Goal: Task Accomplishment & Management: Manage account settings

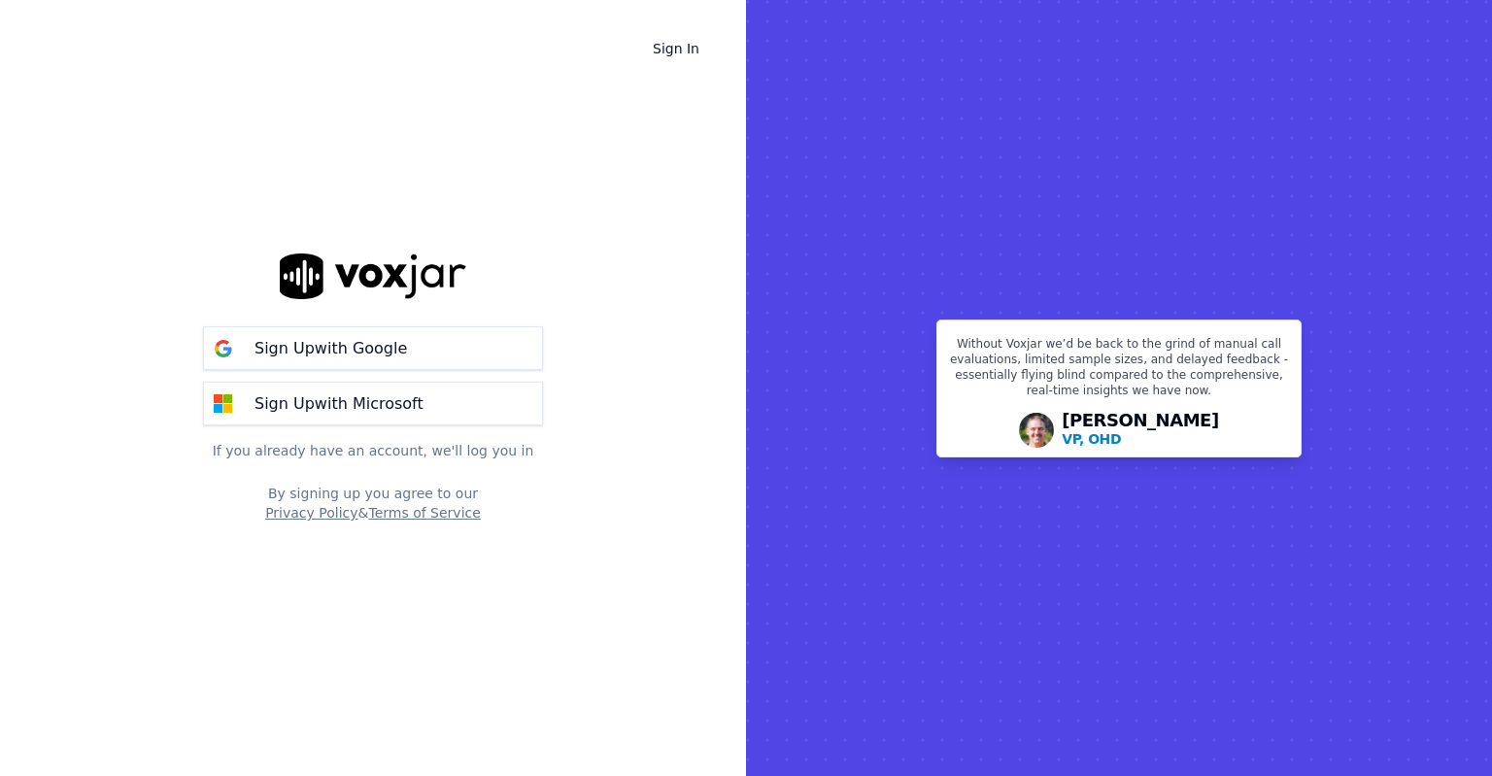
click at [470, 455] on p "If you already have an account, we'll log you in" at bounding box center [373, 450] width 340 height 19
click at [688, 44] on link "Sign In" at bounding box center [676, 48] width 78 height 35
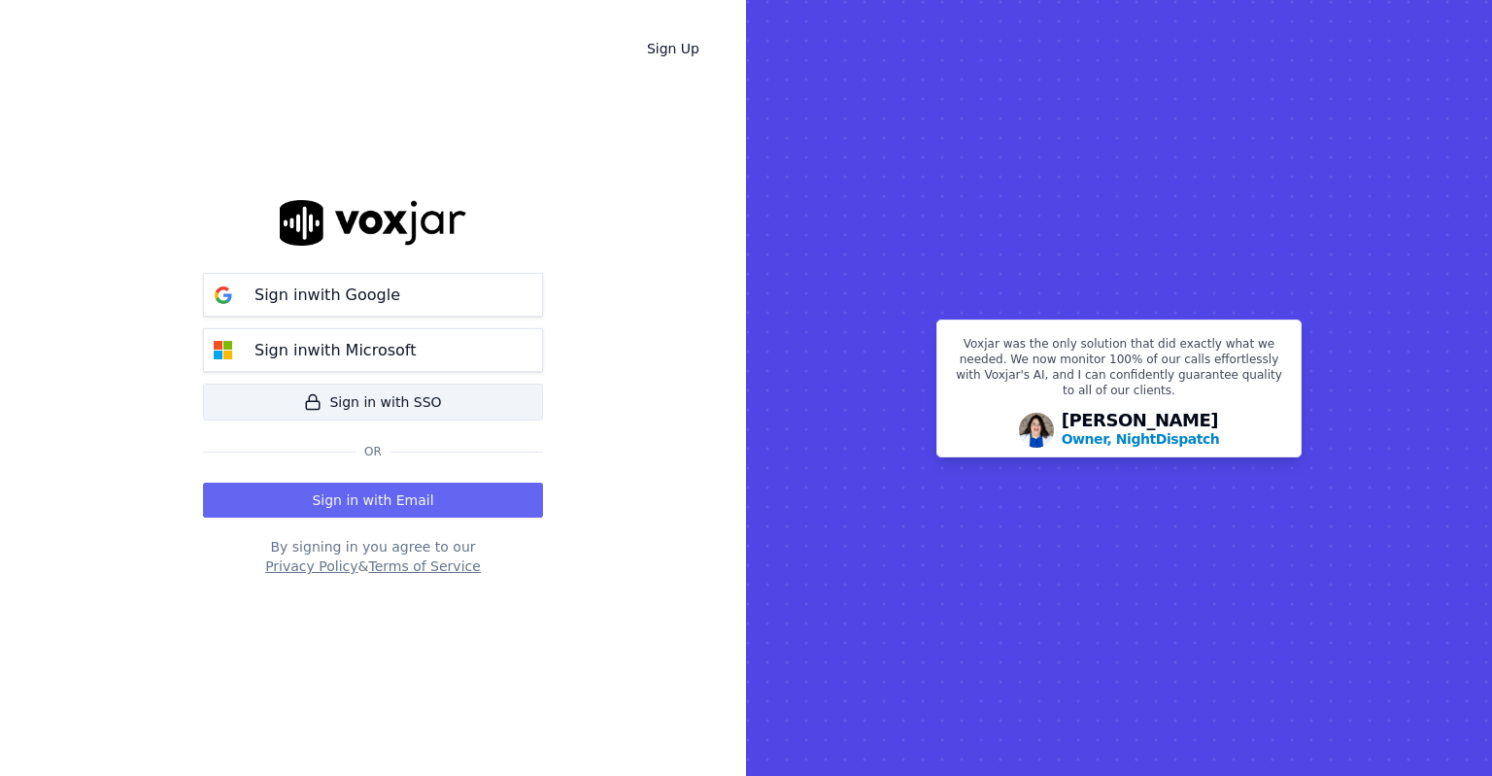
click at [393, 414] on link "Sign in with SSO" at bounding box center [373, 402] width 340 height 37
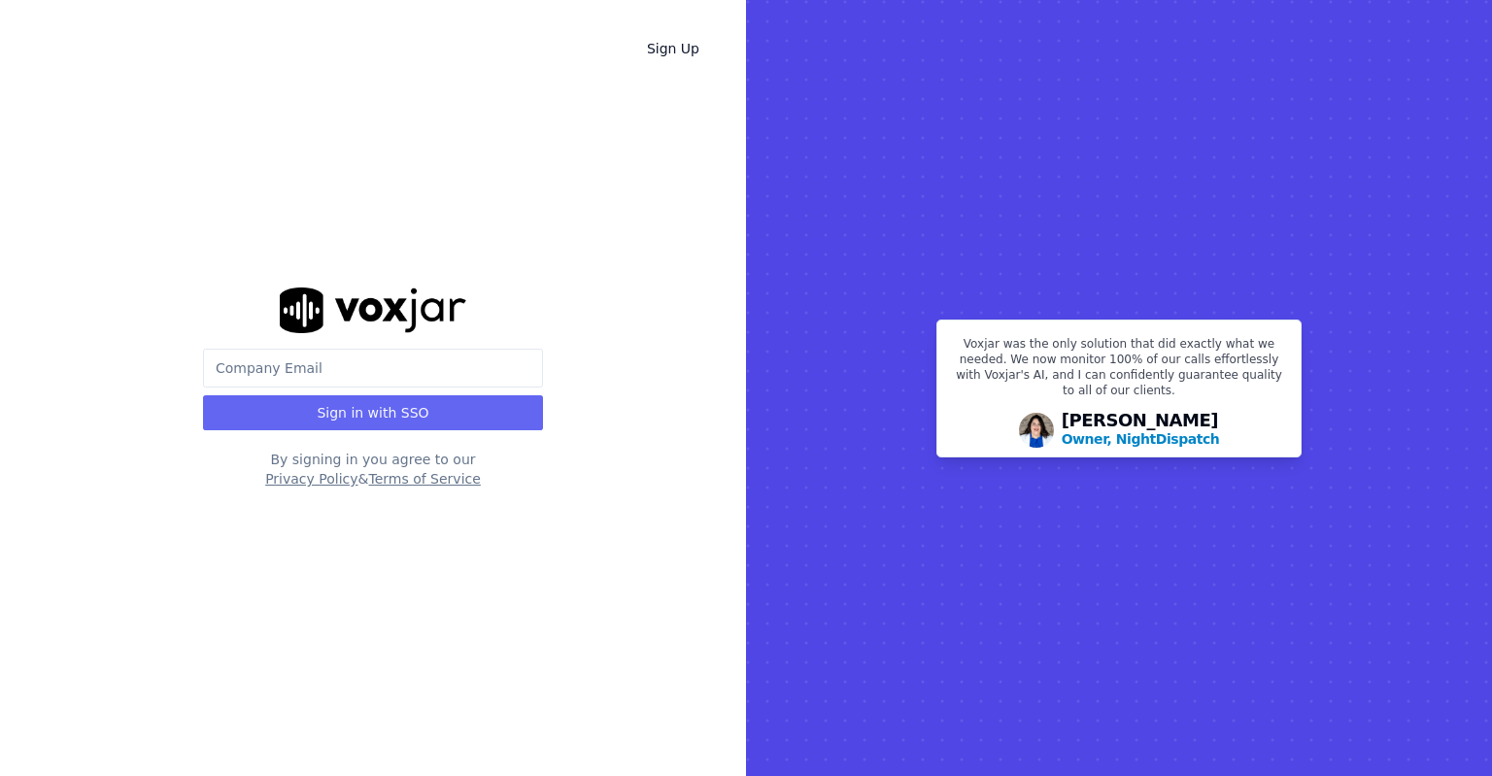
click at [362, 372] on input "email" at bounding box center [373, 368] width 340 height 39
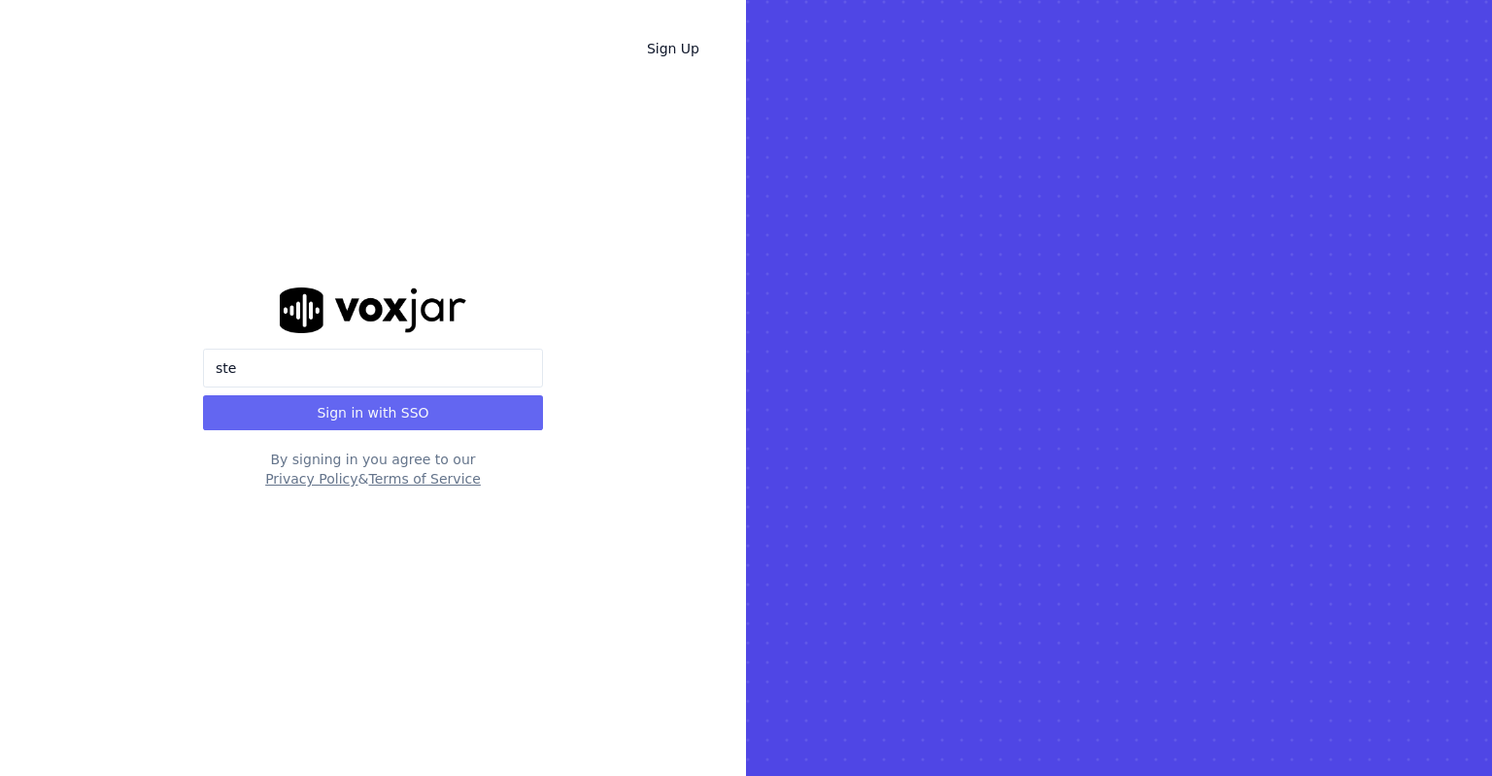
type input "[EMAIL_ADDRESS][PERSON_NAME][DOMAIN_NAME]"
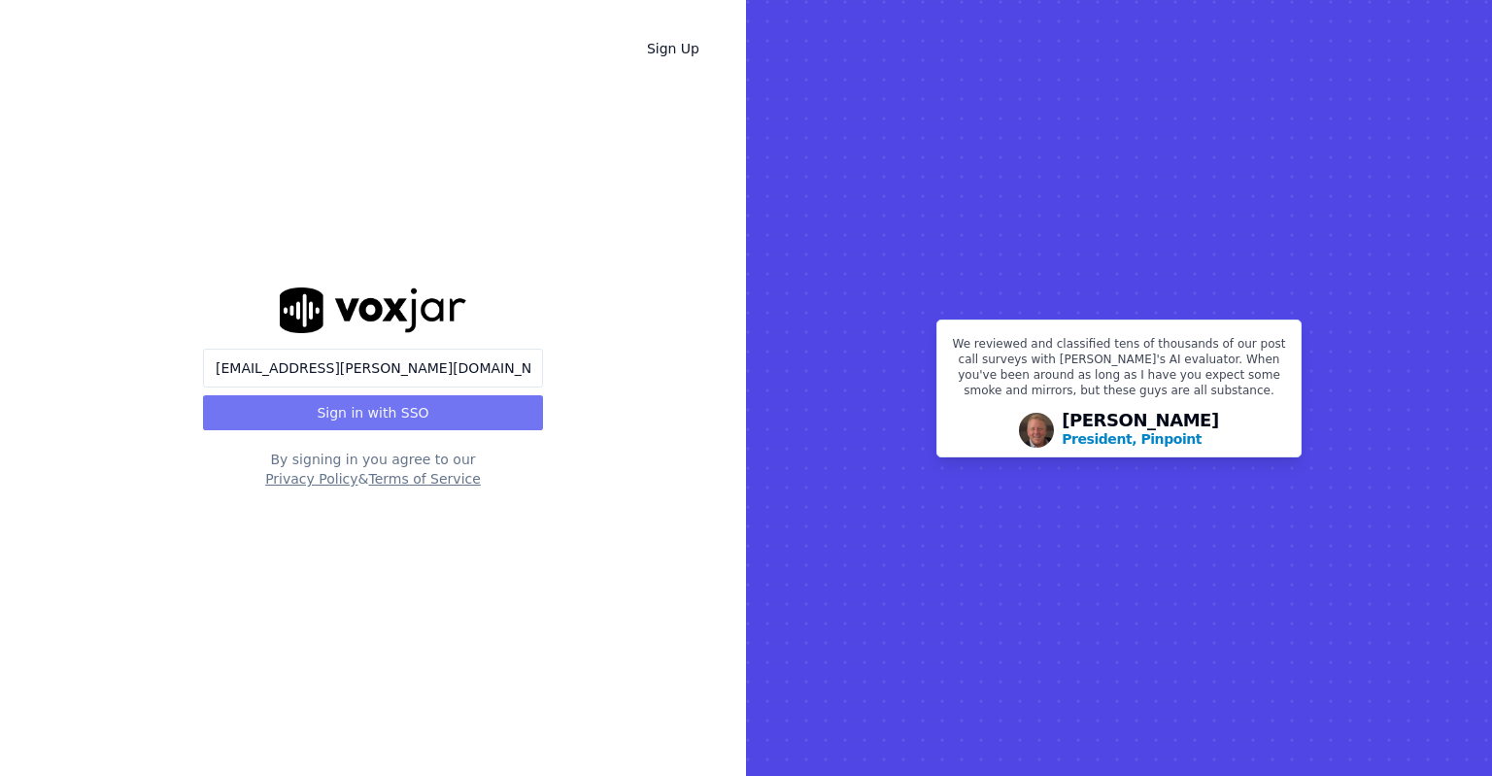
click at [432, 426] on button "Sign in with SSO" at bounding box center [373, 412] width 340 height 35
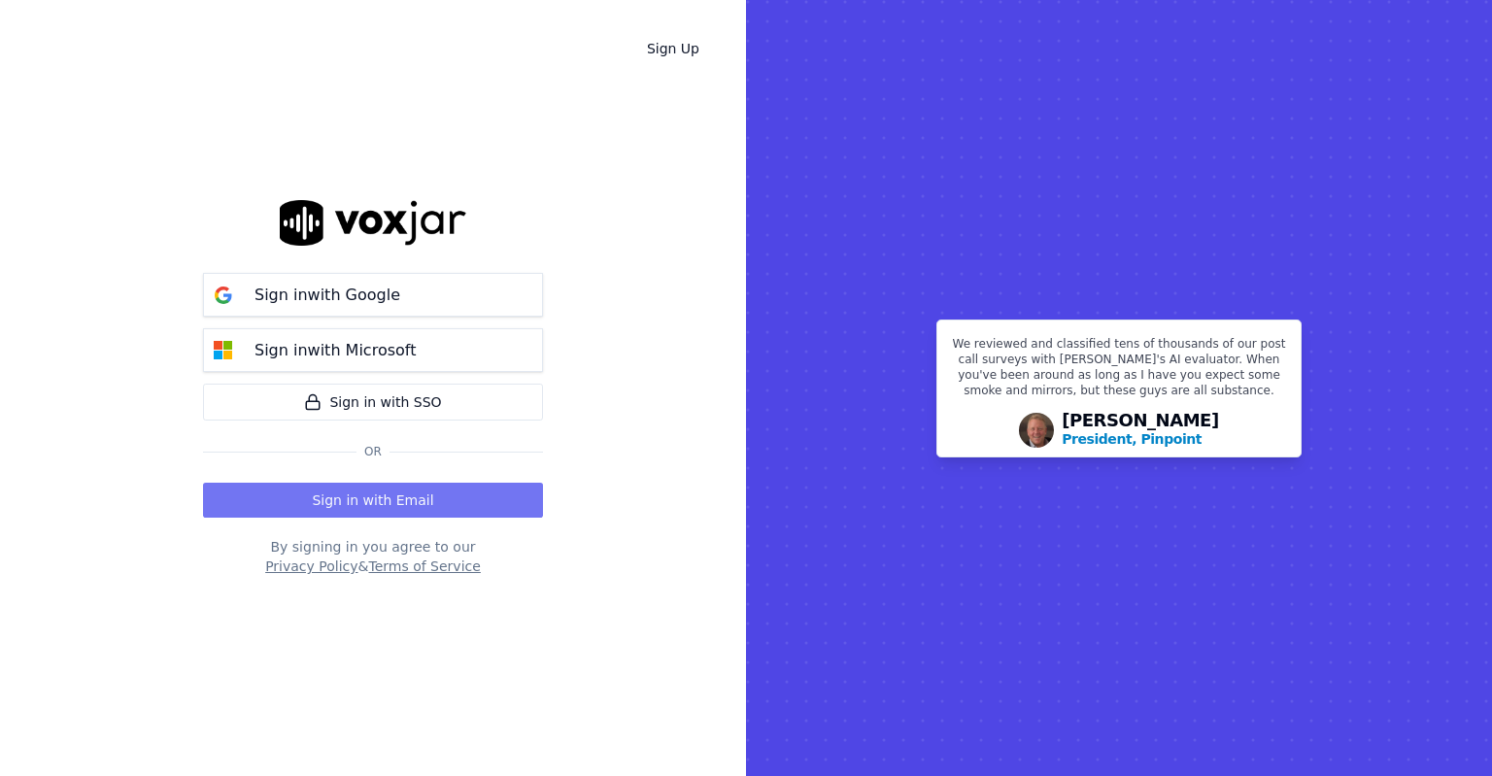
click at [374, 514] on button "Sign in with Email" at bounding box center [373, 500] width 340 height 35
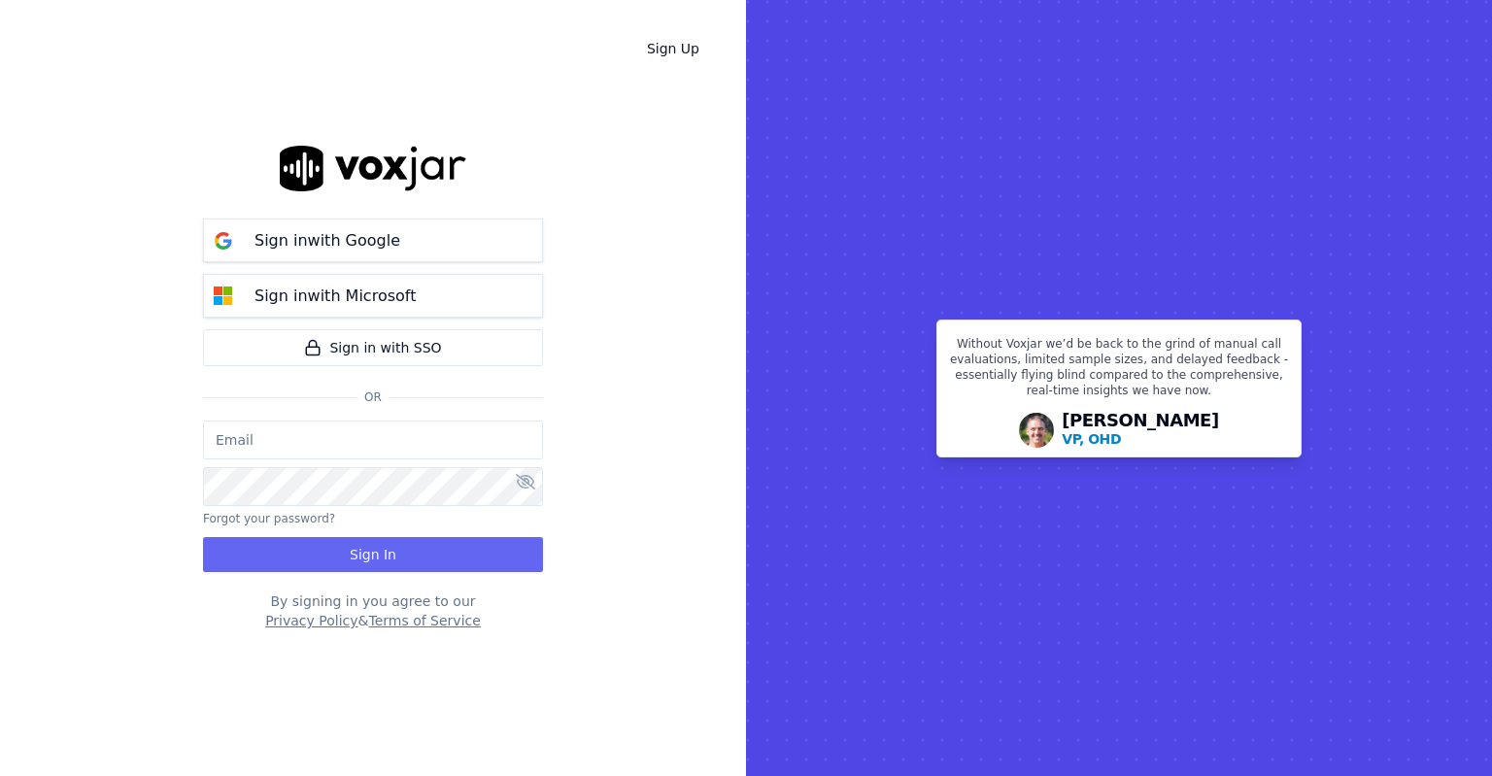
click at [295, 445] on input "email" at bounding box center [373, 440] width 340 height 39
type input "[EMAIL_ADDRESS][PERSON_NAME][DOMAIN_NAME]"
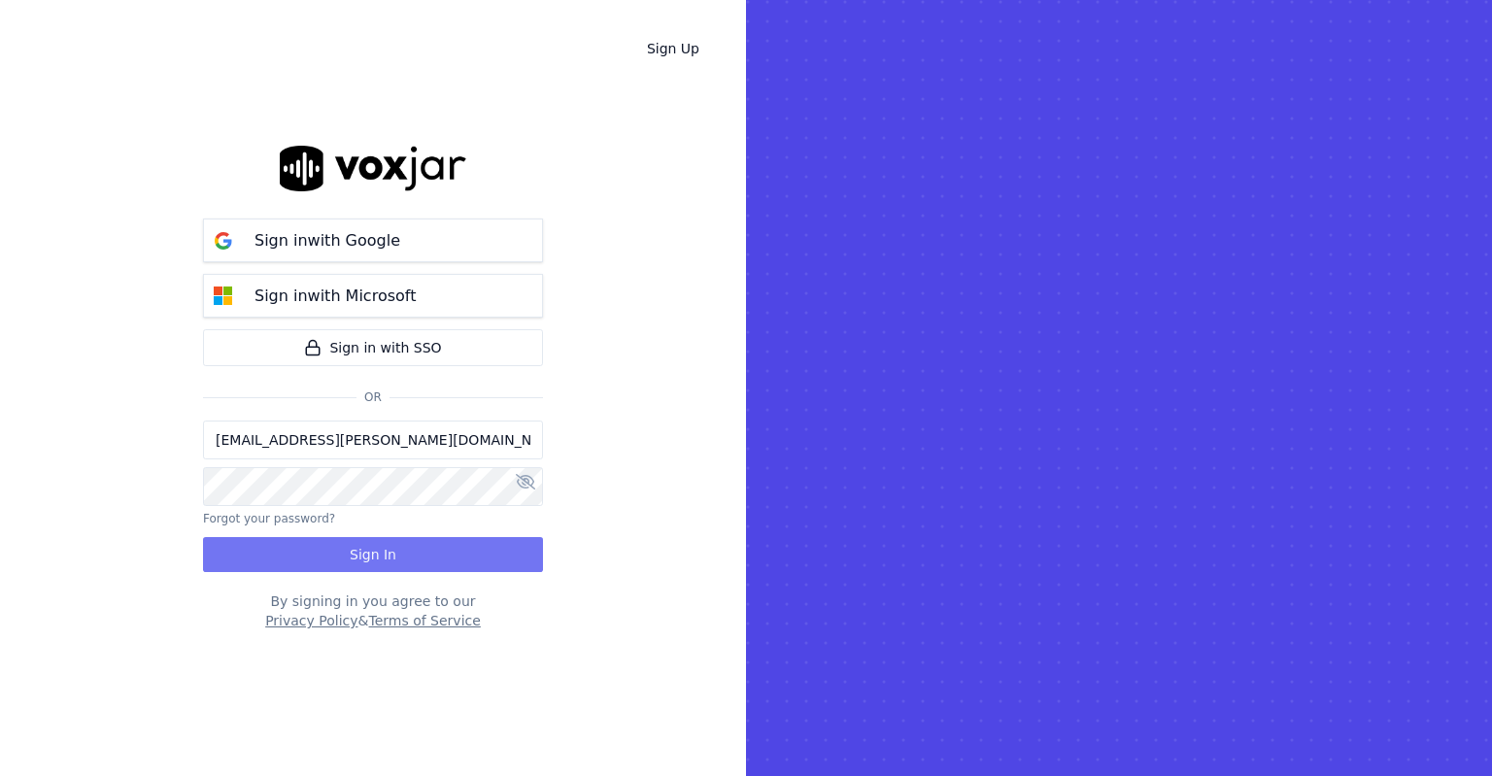
click at [363, 549] on button "Sign In" at bounding box center [373, 554] width 340 height 35
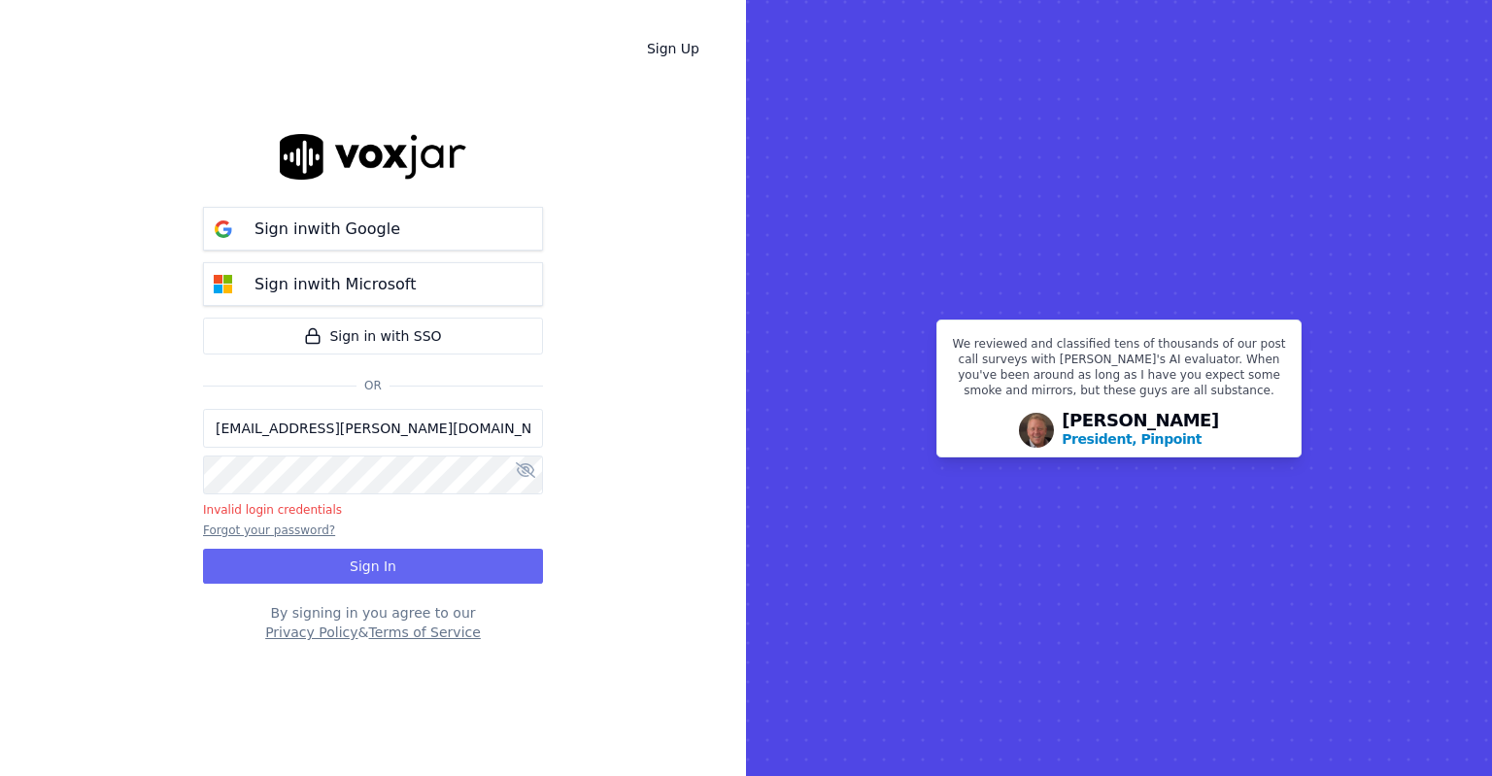
click at [277, 533] on button "Forgot your password?" at bounding box center [269, 531] width 132 height 16
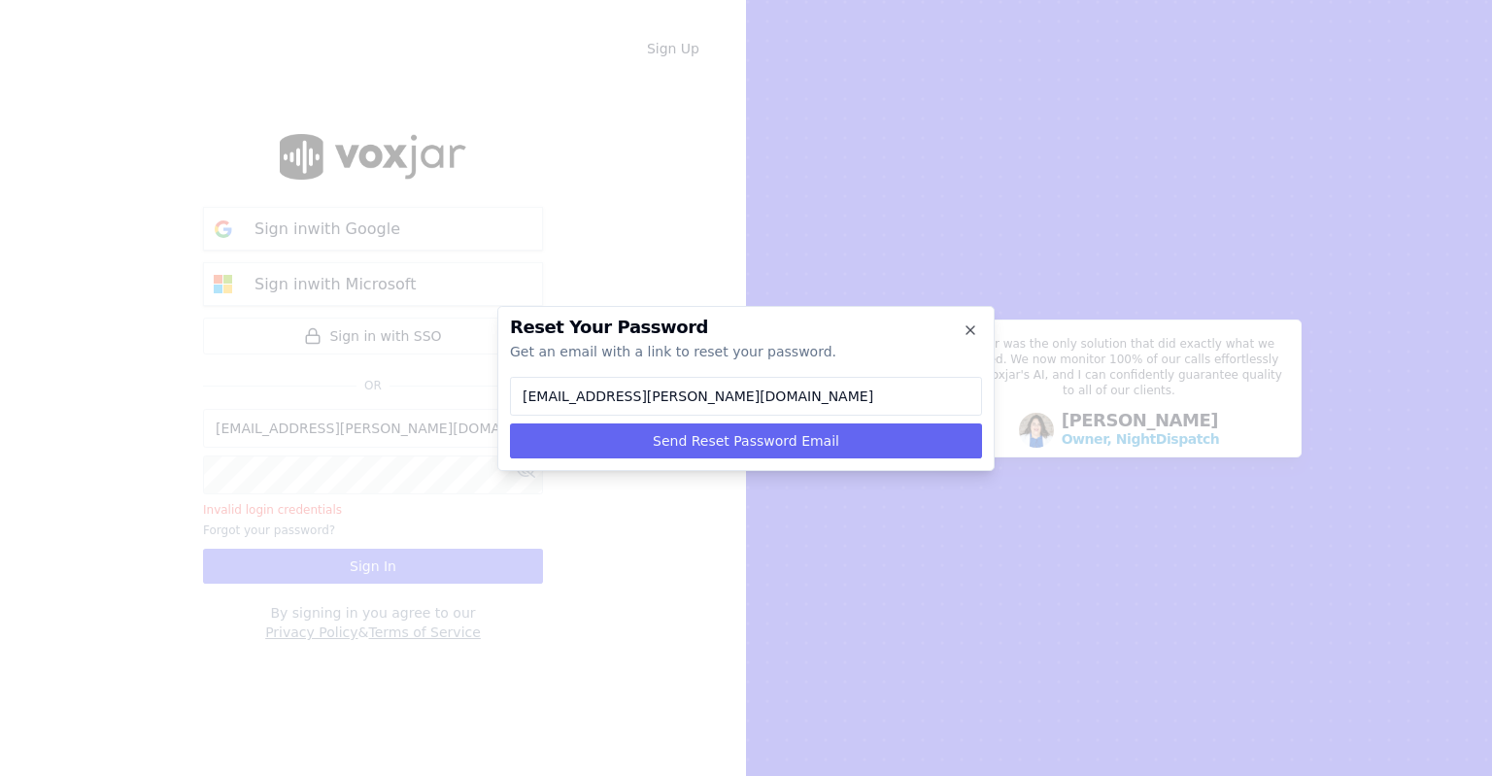
click at [58, 186] on div at bounding box center [746, 388] width 1492 height 776
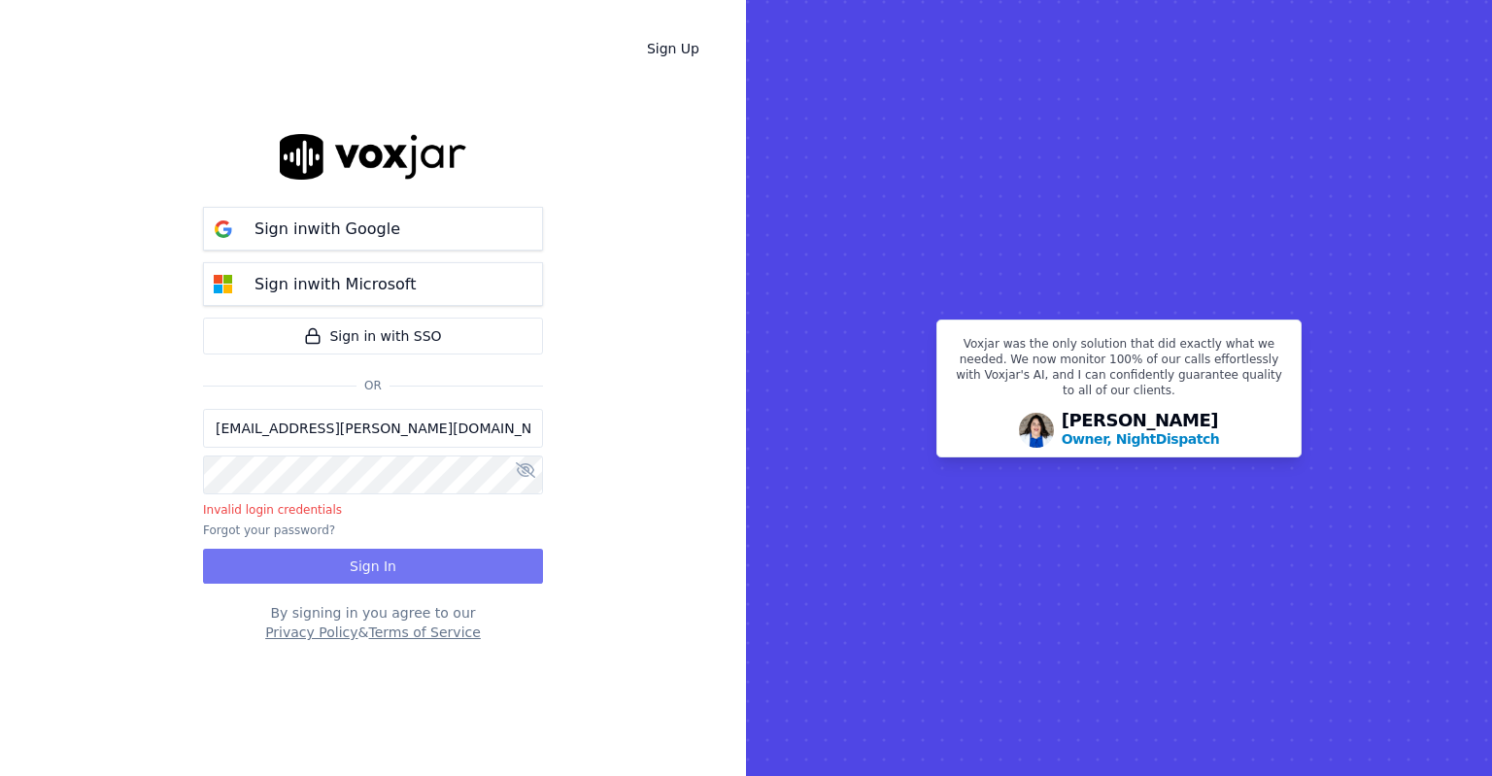
click at [464, 563] on button "Sign In" at bounding box center [373, 566] width 340 height 35
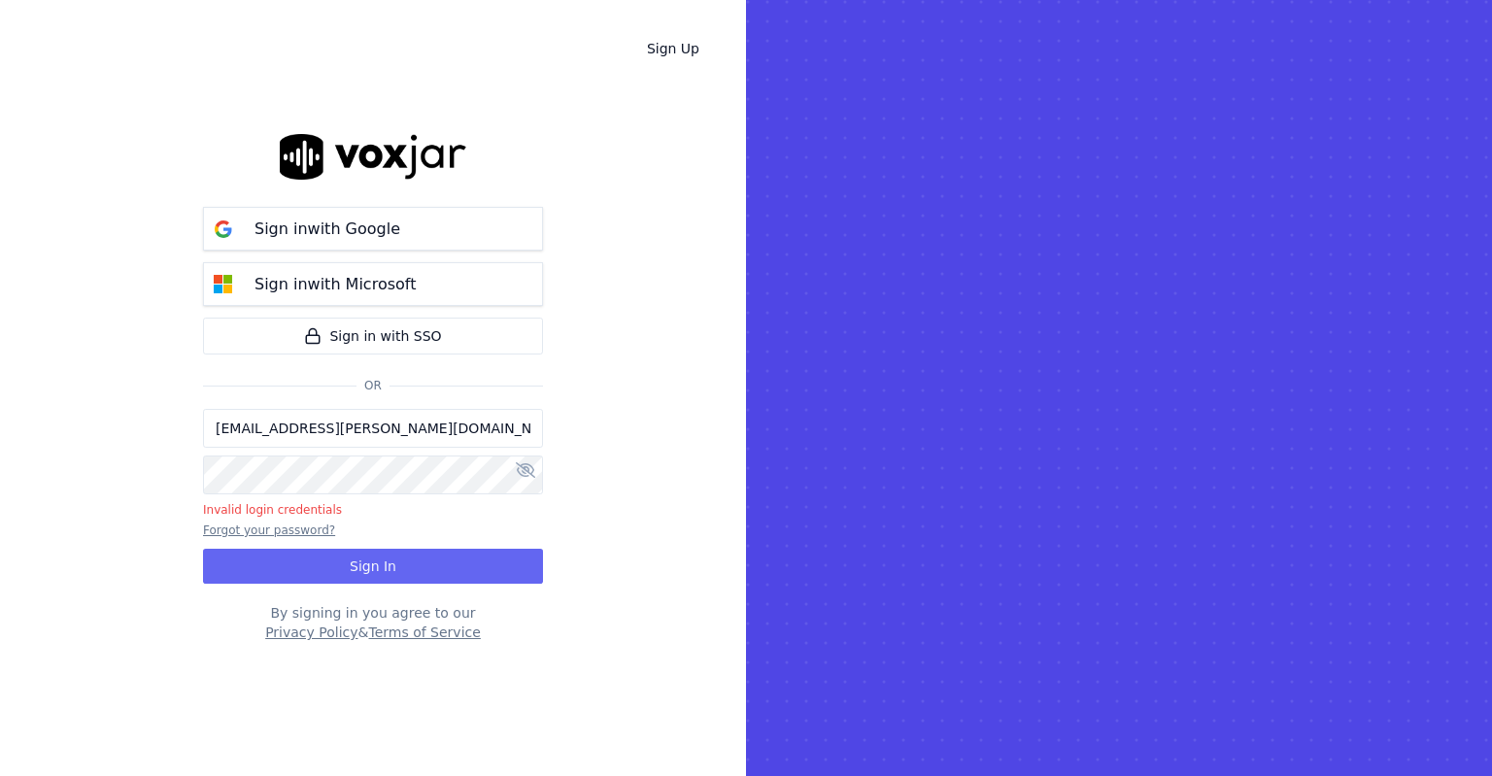
click at [255, 530] on button "Forgot your password?" at bounding box center [269, 531] width 132 height 16
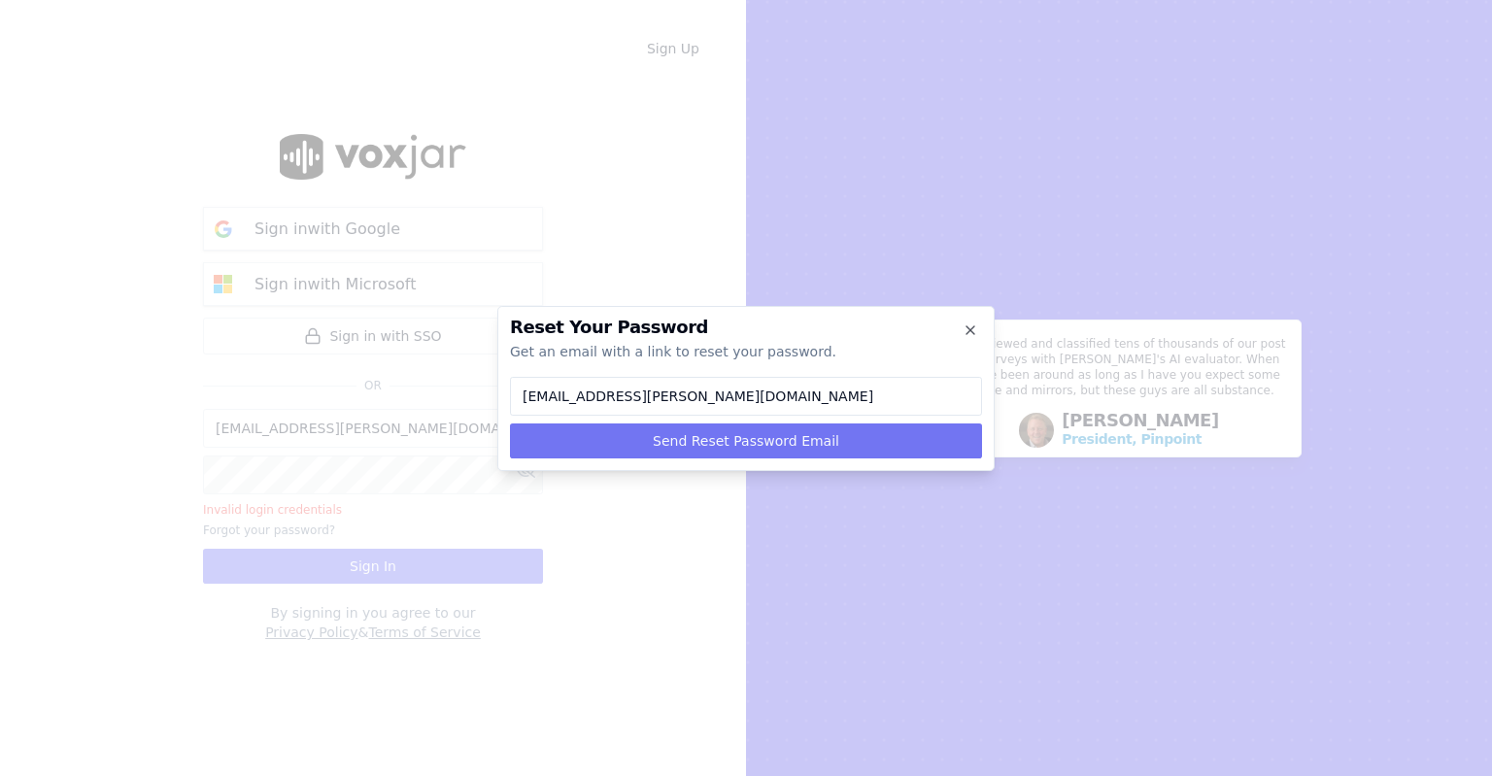
click at [738, 427] on button "Send Reset Password Email" at bounding box center [746, 441] width 472 height 35
click at [846, 453] on button "Send Reset Password Email" at bounding box center [746, 441] width 472 height 35
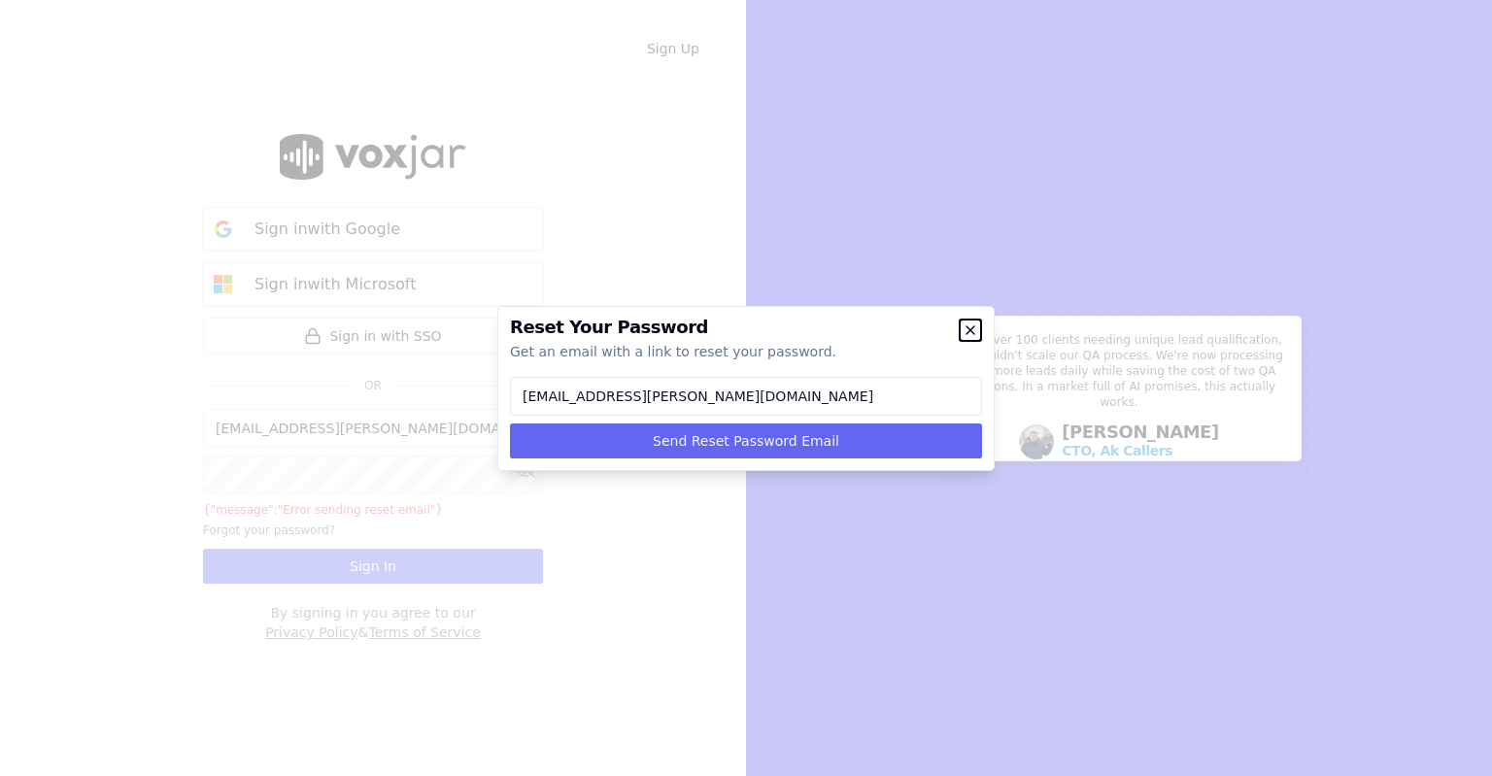
click at [972, 332] on icon "button" at bounding box center [971, 331] width 16 height 16
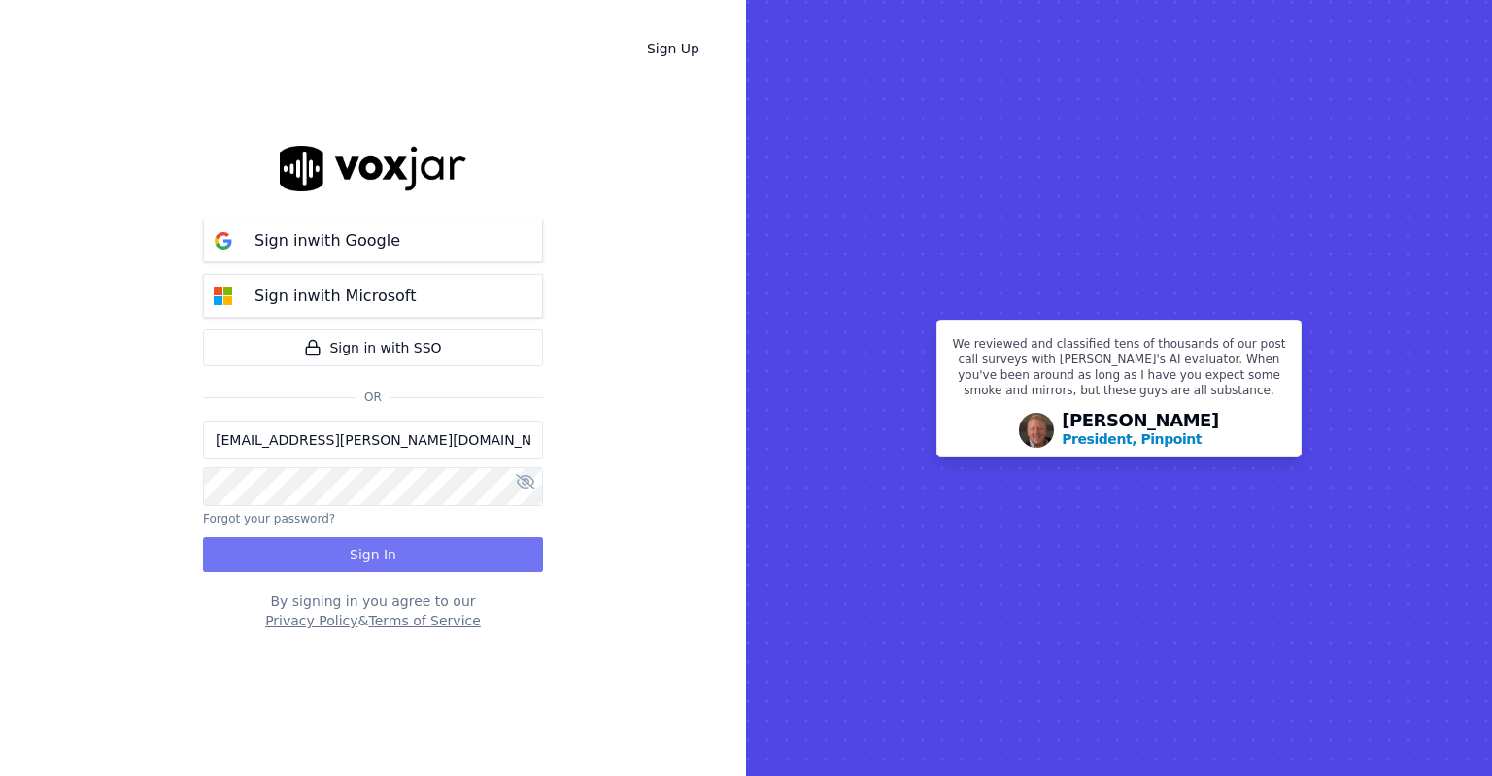
click at [342, 553] on button "Sign In" at bounding box center [373, 554] width 340 height 35
drag, startPoint x: 294, startPoint y: 558, endPoint x: 272, endPoint y: 562, distance: 22.7
click at [293, 558] on button "Sign In" at bounding box center [373, 554] width 340 height 35
